Goal: Use online tool/utility: Utilize a website feature to perform a specific function

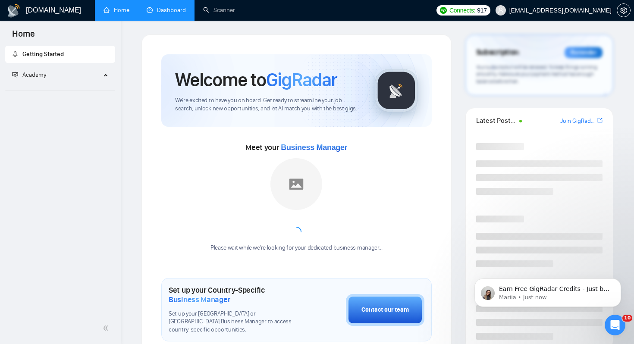
click at [161, 14] on link "Dashboard" at bounding box center [166, 9] width 39 height 7
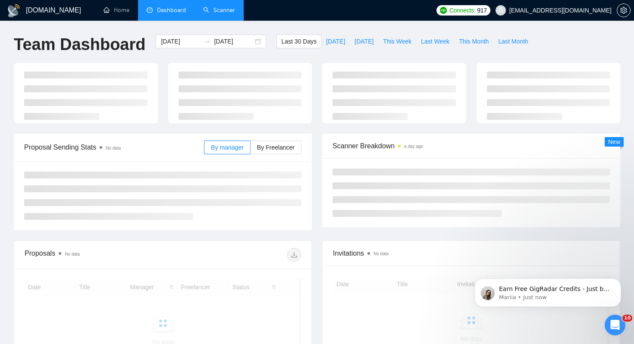
click at [212, 13] on link "Scanner" at bounding box center [219, 9] width 32 height 7
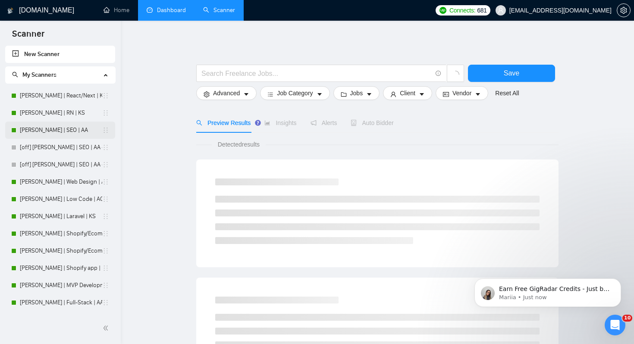
click at [54, 131] on link "[PERSON_NAME] | SEO | AA" at bounding box center [61, 130] width 82 height 17
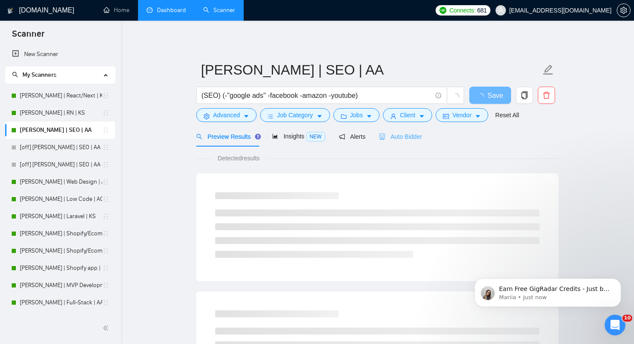
click at [420, 142] on div "Auto Bidder" at bounding box center [400, 136] width 43 height 20
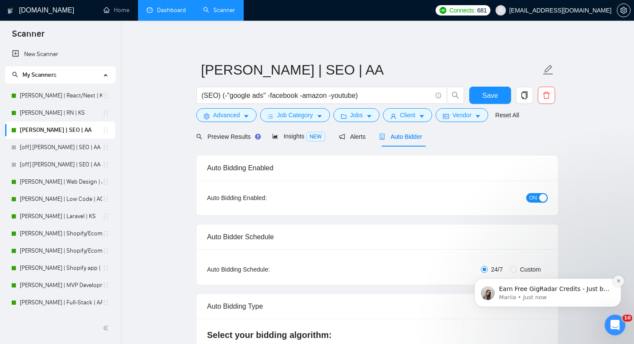
click at [615, 282] on button "Dismiss notification" at bounding box center [618, 281] width 11 height 11
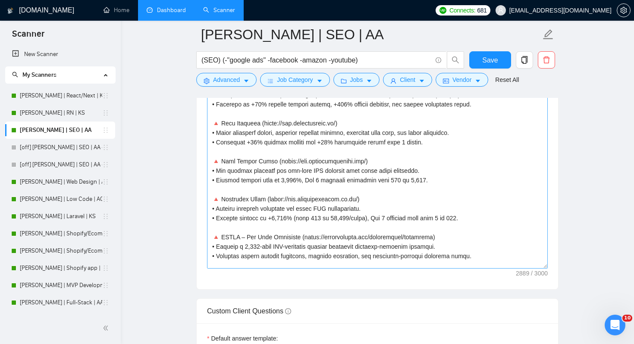
scroll to position [182, 0]
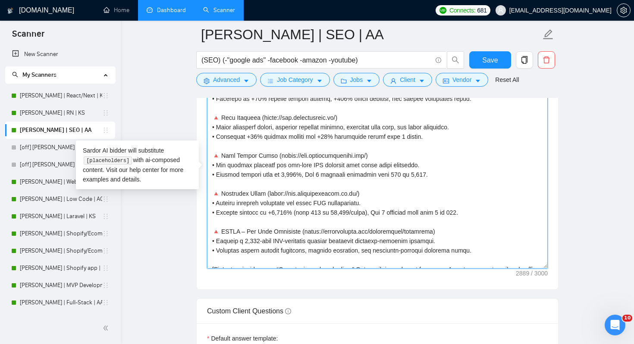
drag, startPoint x: 483, startPoint y: 251, endPoint x: 205, endPoint y: 231, distance: 278.0
click at [205, 231] on div "Cover letter template:" at bounding box center [377, 170] width 361 height 238
drag, startPoint x: 432, startPoint y: 135, endPoint x: 195, endPoint y: 120, distance: 237.2
click at [195, 120] on main "Nick | SEO | AA (SEO) (-"google ads" -facebook -amazon -youtube) Save Advanced …" at bounding box center [378, 231] width 486 height 2476
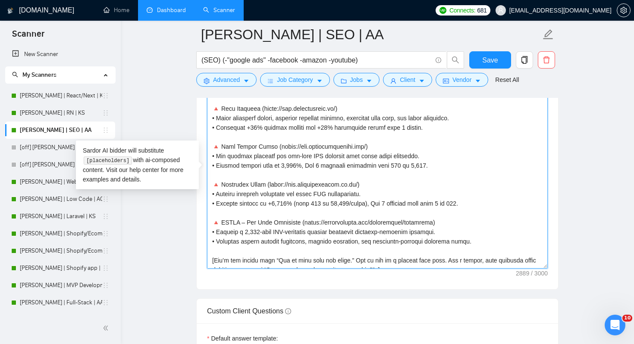
scroll to position [192, 0]
